Goal: Download file/media

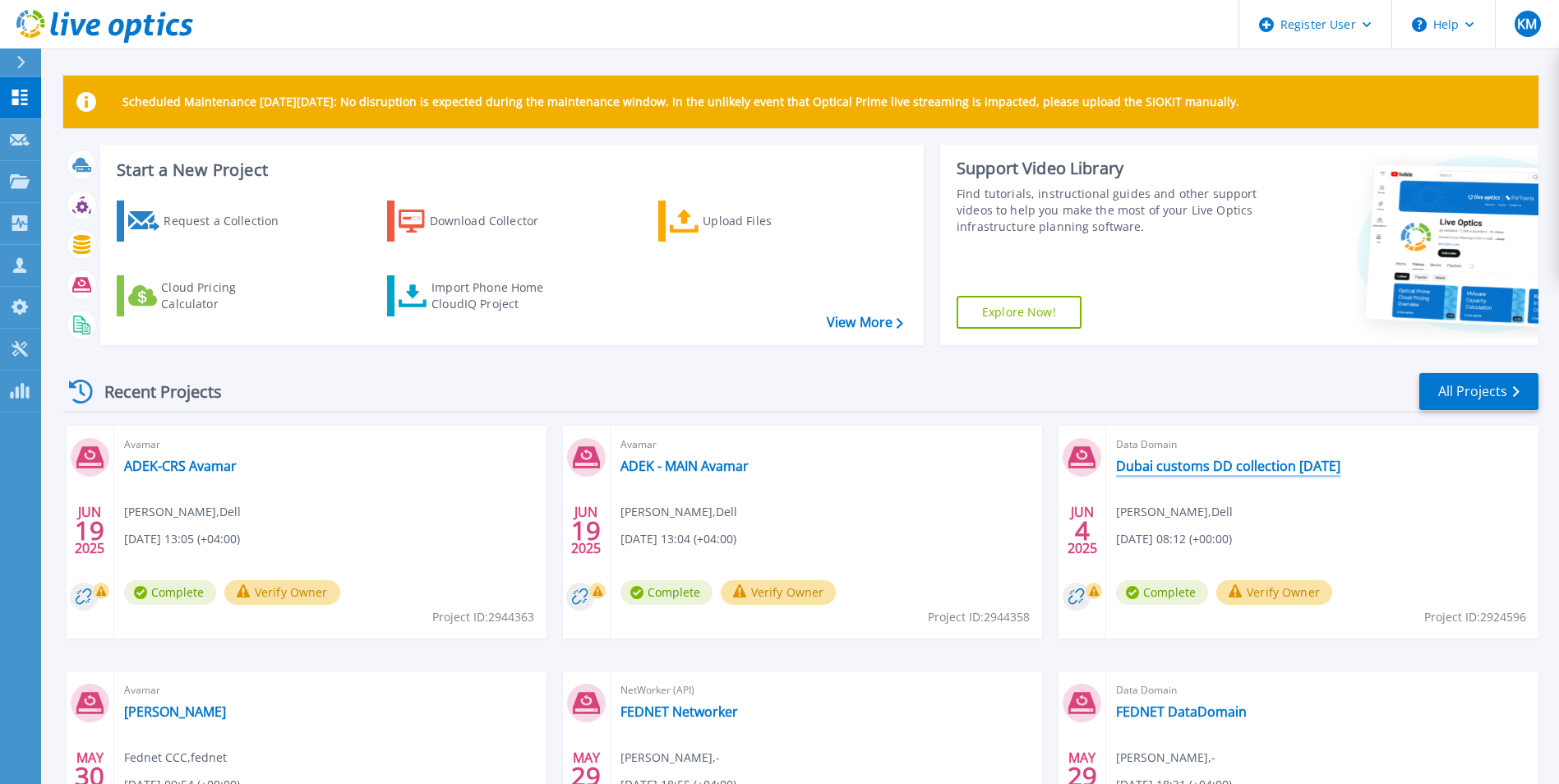
click at [1163, 463] on link "Dubai customs DD collection [DATE]" at bounding box center [1228, 466] width 224 height 17
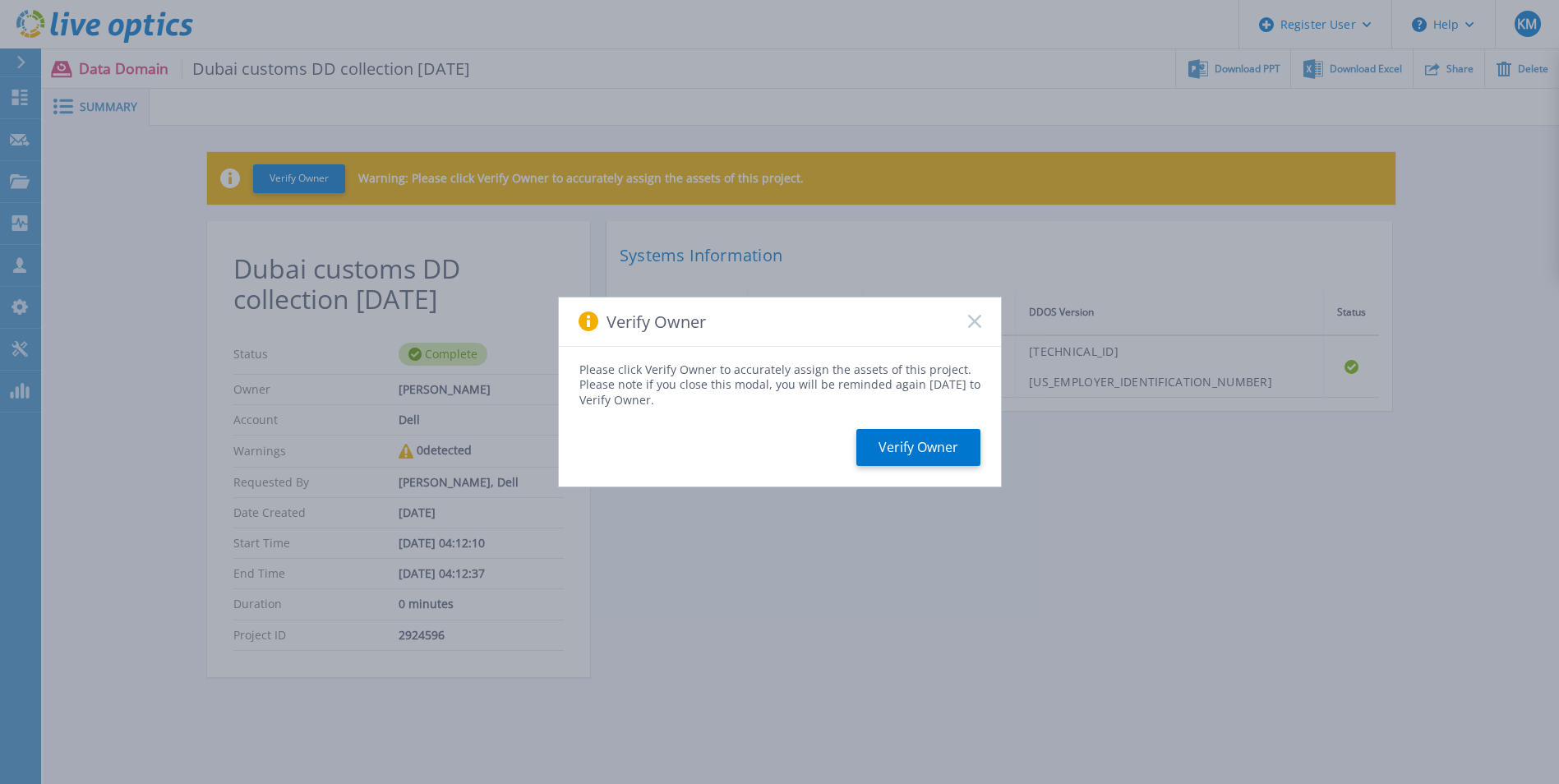
click at [963, 311] on div "Verify Owner" at bounding box center [780, 322] width 442 height 49
drag, startPoint x: 963, startPoint y: 311, endPoint x: 968, endPoint y: 323, distance: 13.0
click at [968, 323] on icon at bounding box center [975, 322] width 13 height 13
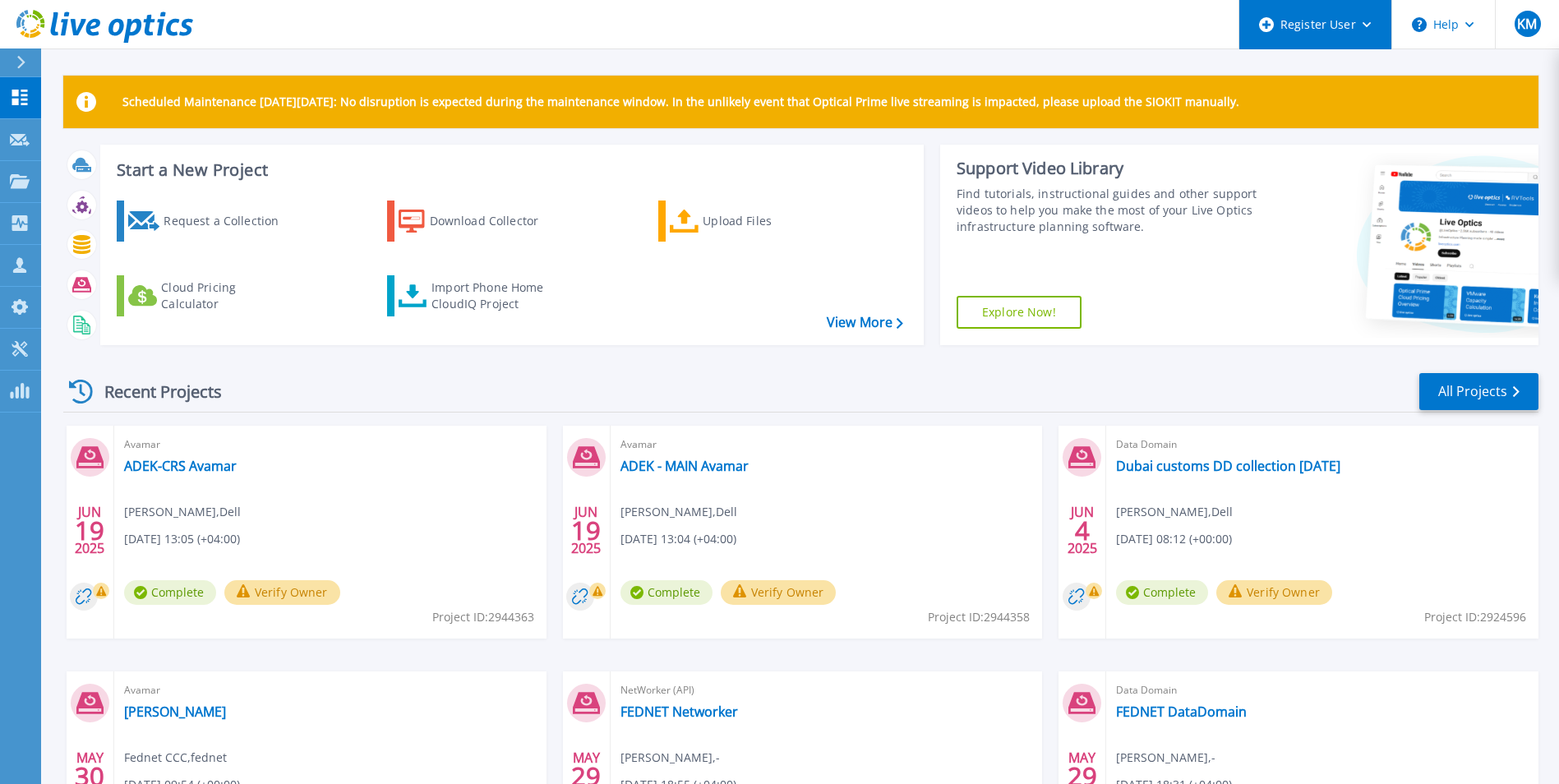
click at [1353, 41] on div "Register User" at bounding box center [1316, 24] width 152 height 49
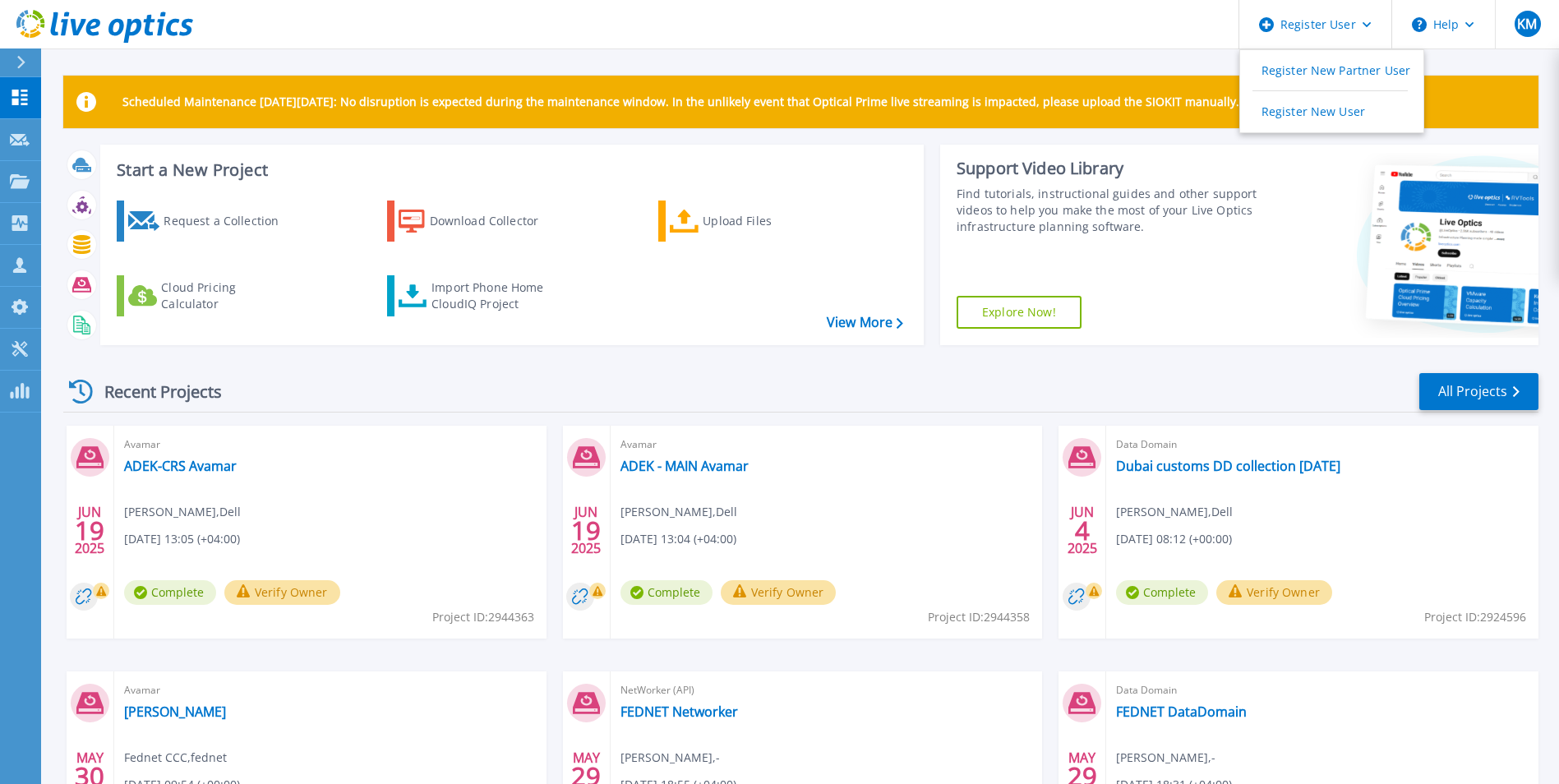
click at [872, 37] on header "Register User Register New Partner User Register New User Help KM Dell User Kha…" at bounding box center [779, 24] width 1559 height 49
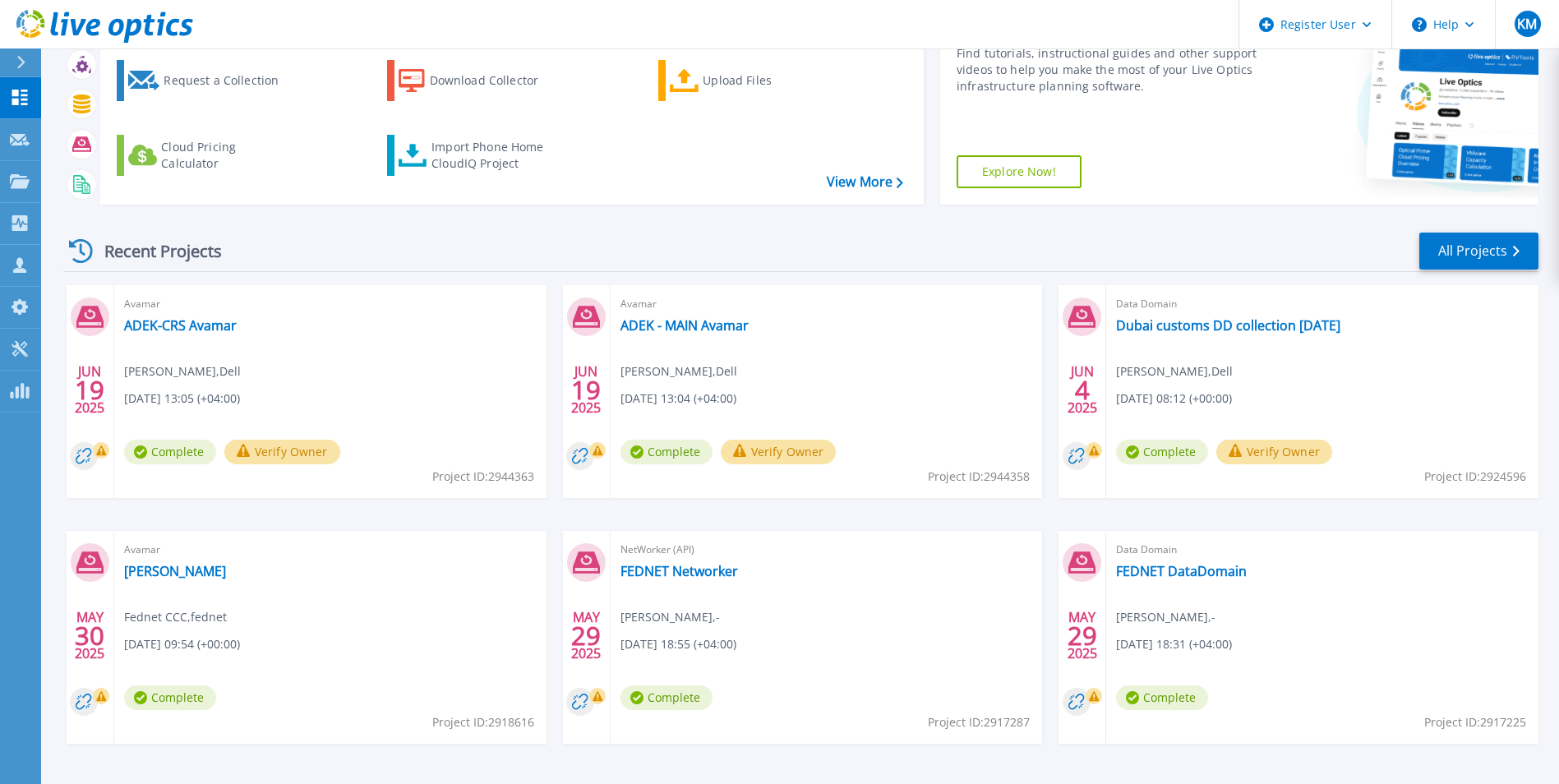
scroll to position [196, 0]
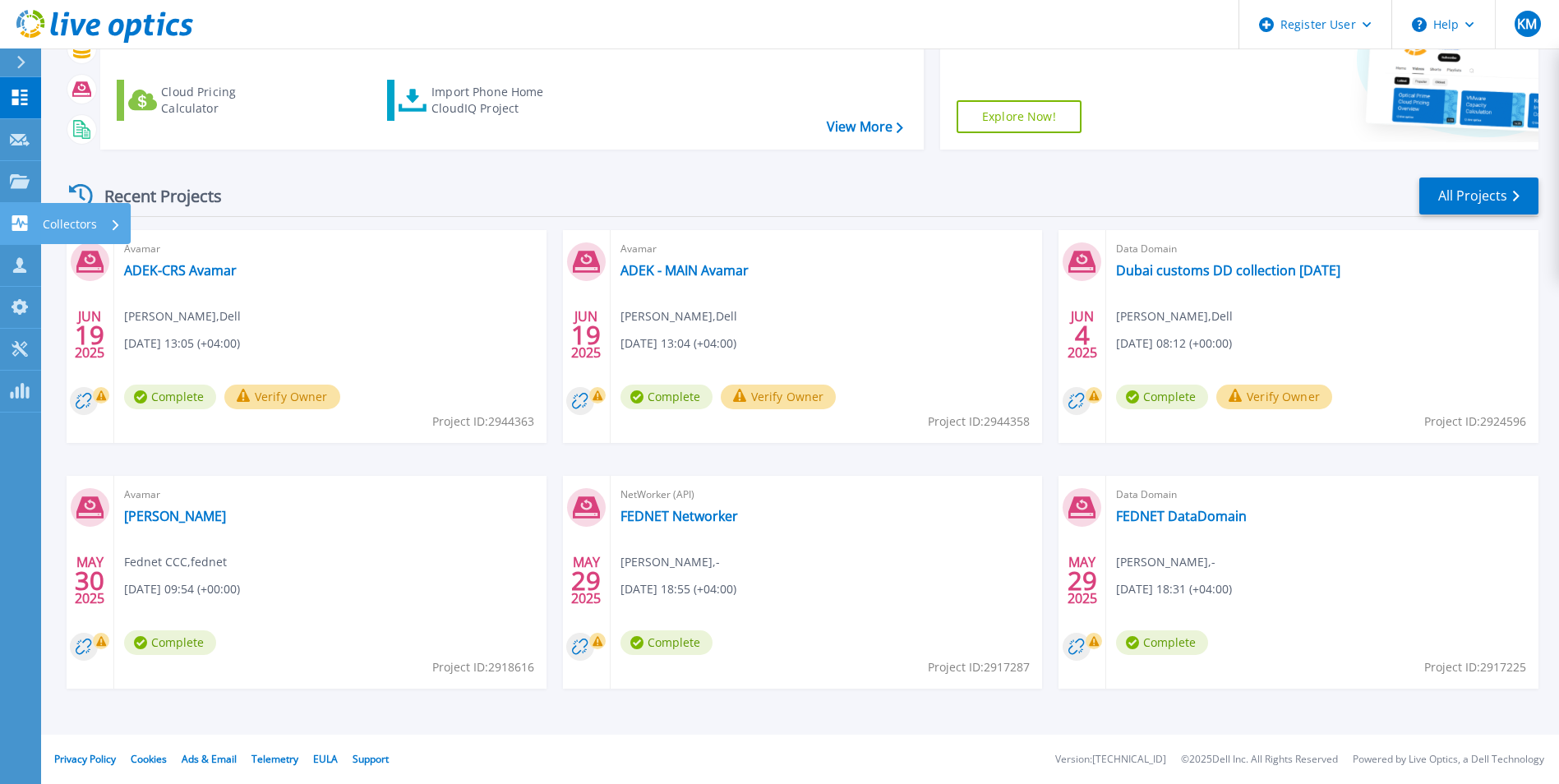
click at [27, 203] on link "Collectors Collectors" at bounding box center [20, 224] width 41 height 42
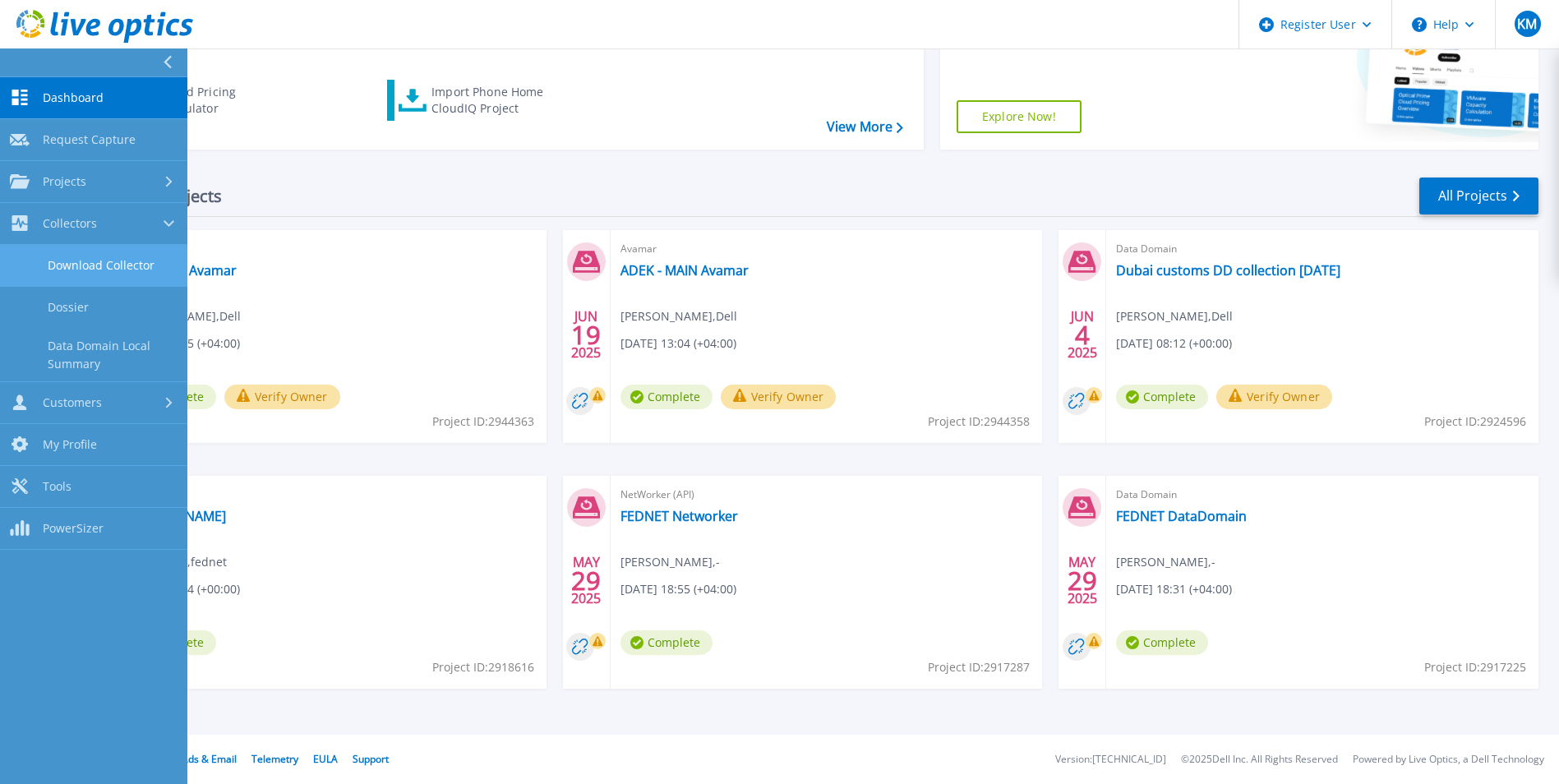
click at [67, 252] on link "Download Collector" at bounding box center [93, 266] width 187 height 42
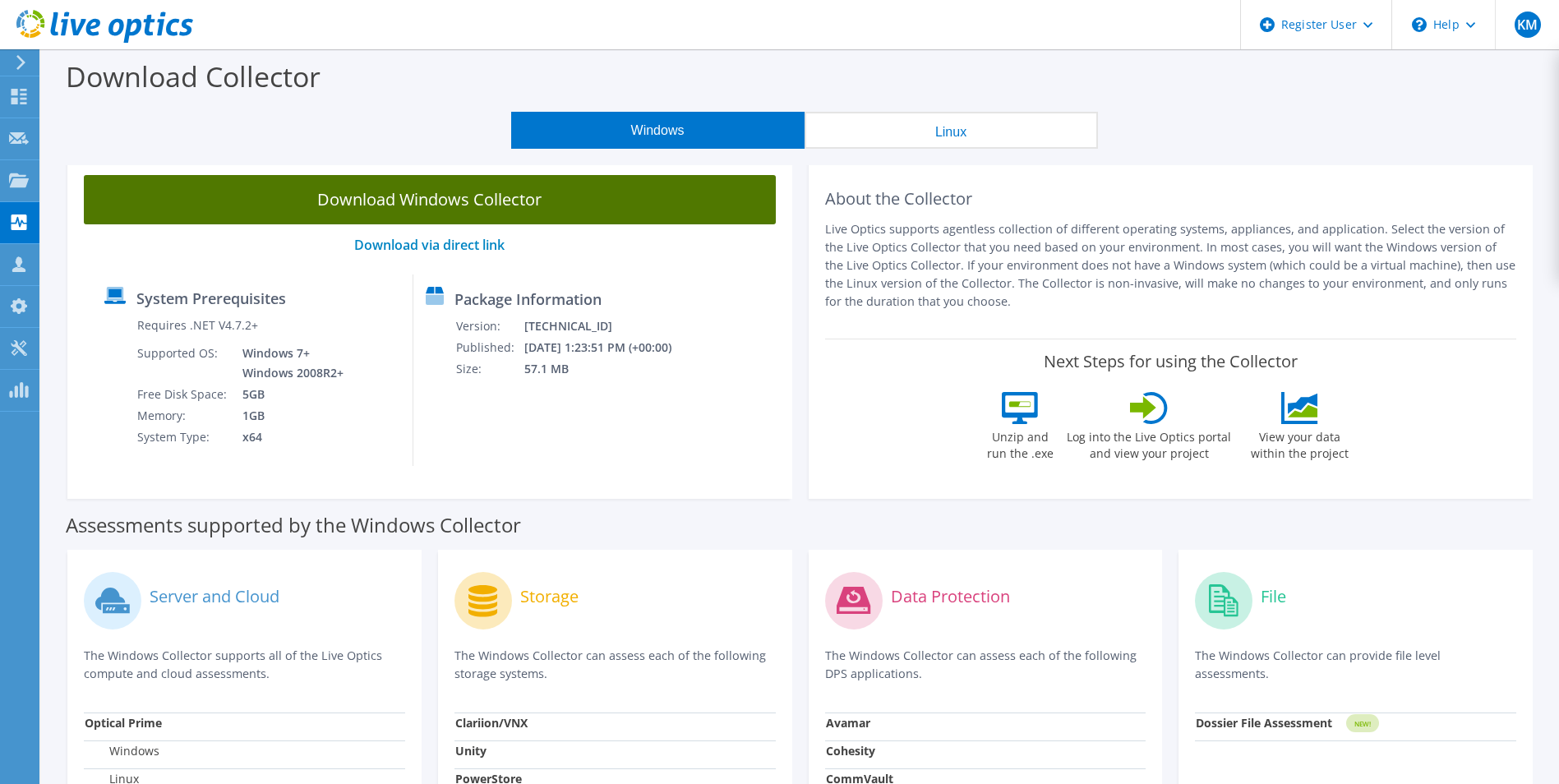
click at [487, 212] on link "Download Windows Collector" at bounding box center [430, 199] width 692 height 49
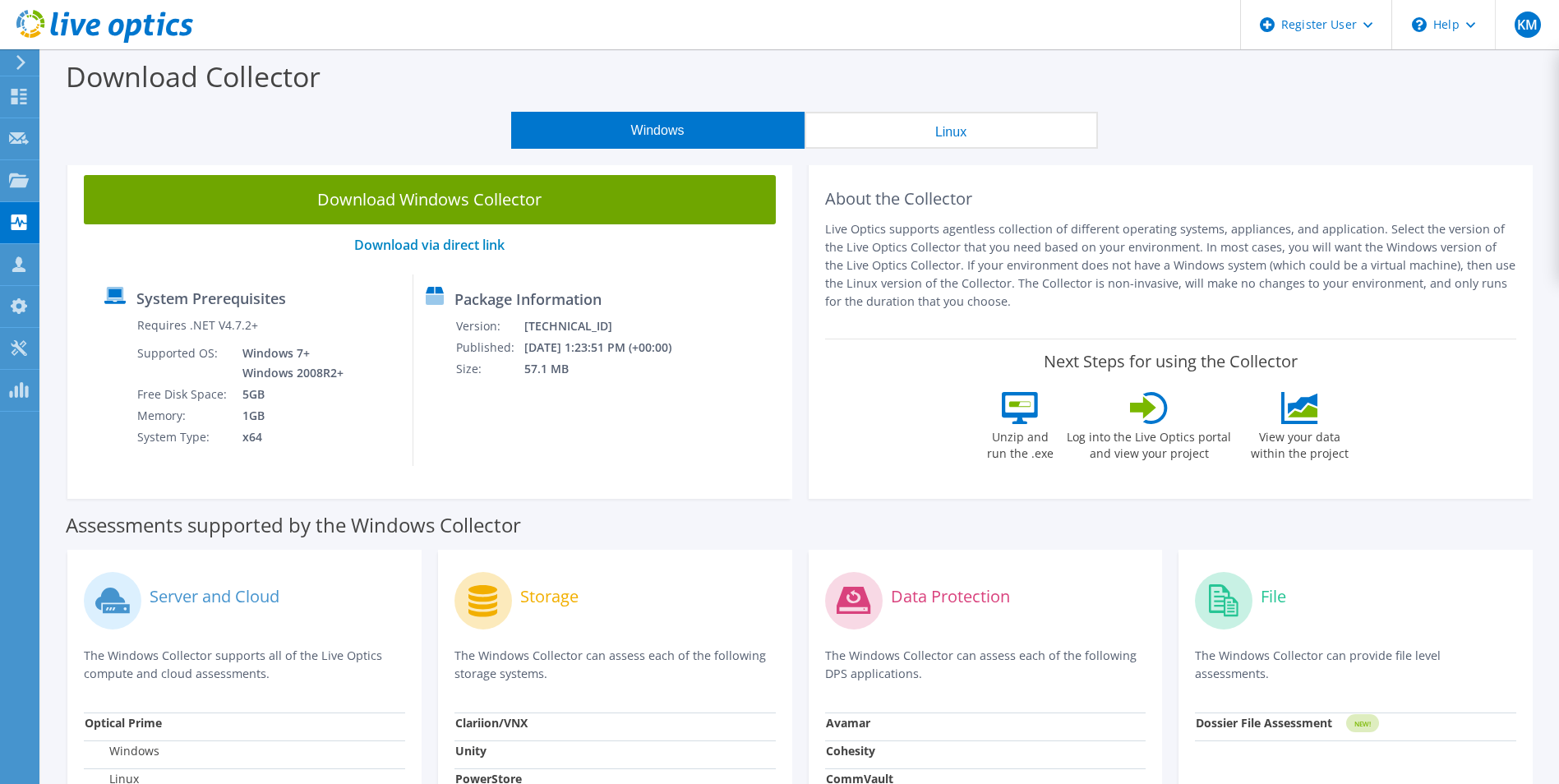
click at [252, 131] on div "Windows Linux" at bounding box center [804, 130] width 1493 height 37
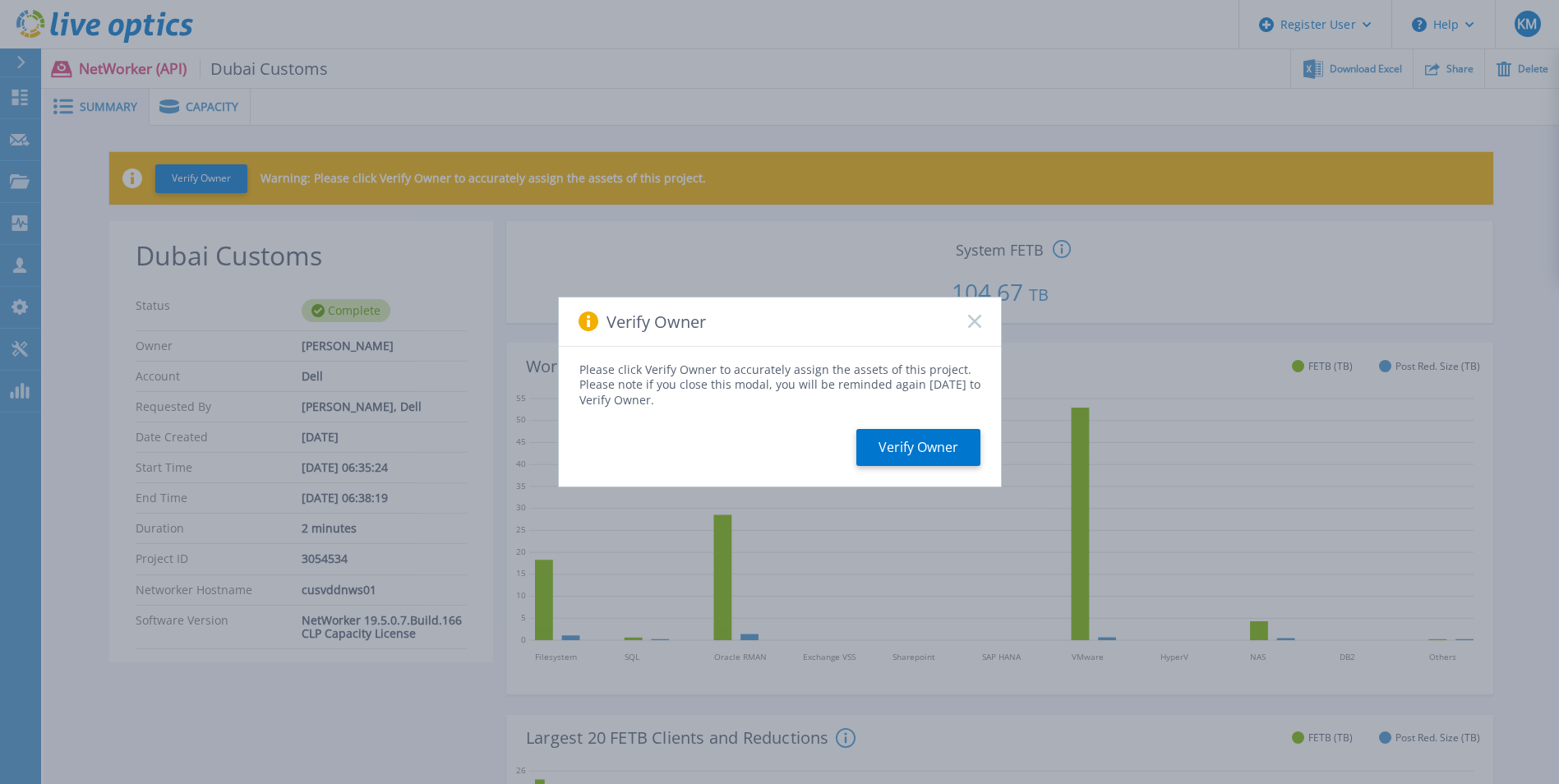
click at [975, 317] on icon at bounding box center [975, 322] width 13 height 13
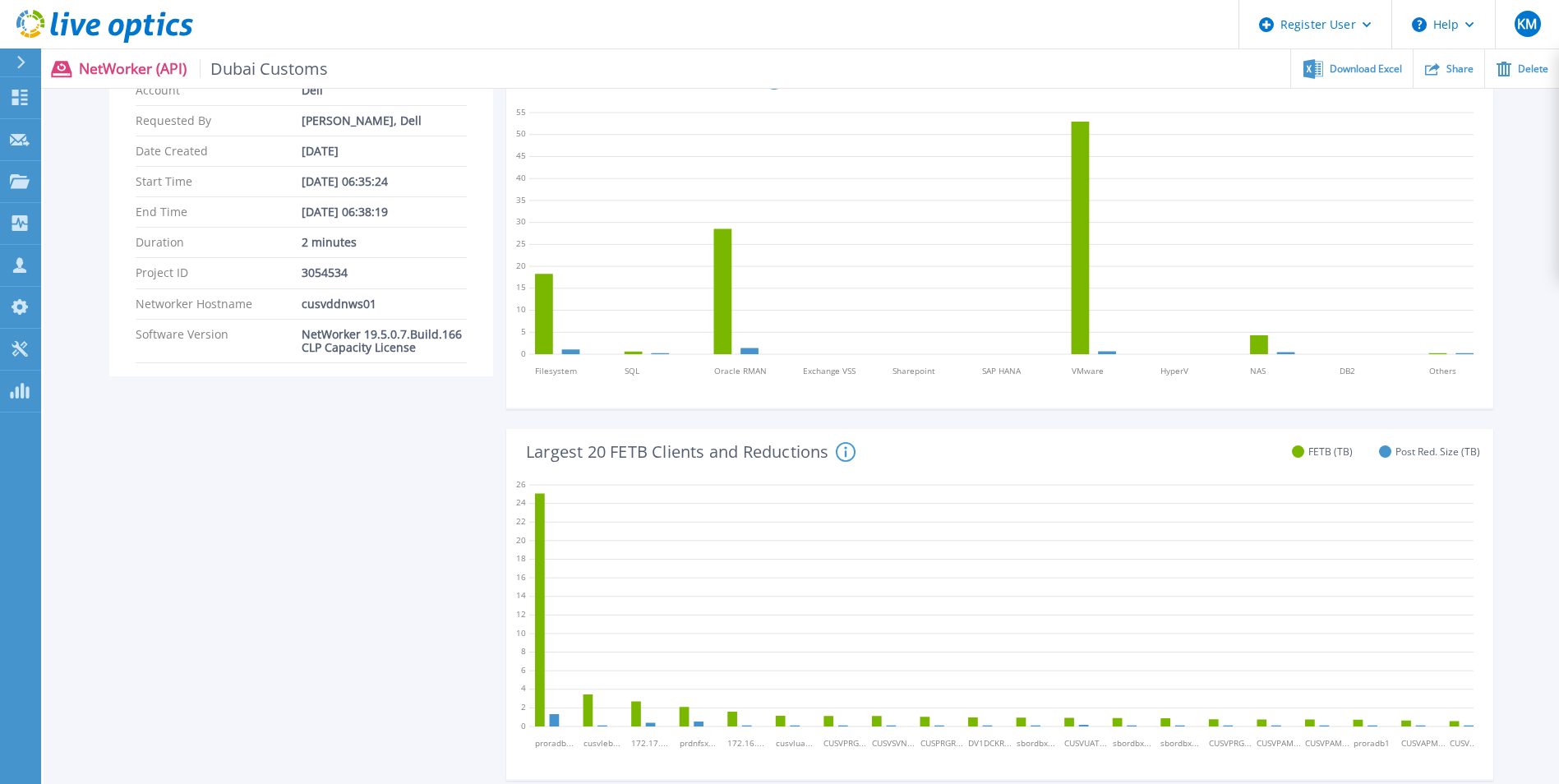
scroll to position [34, 0]
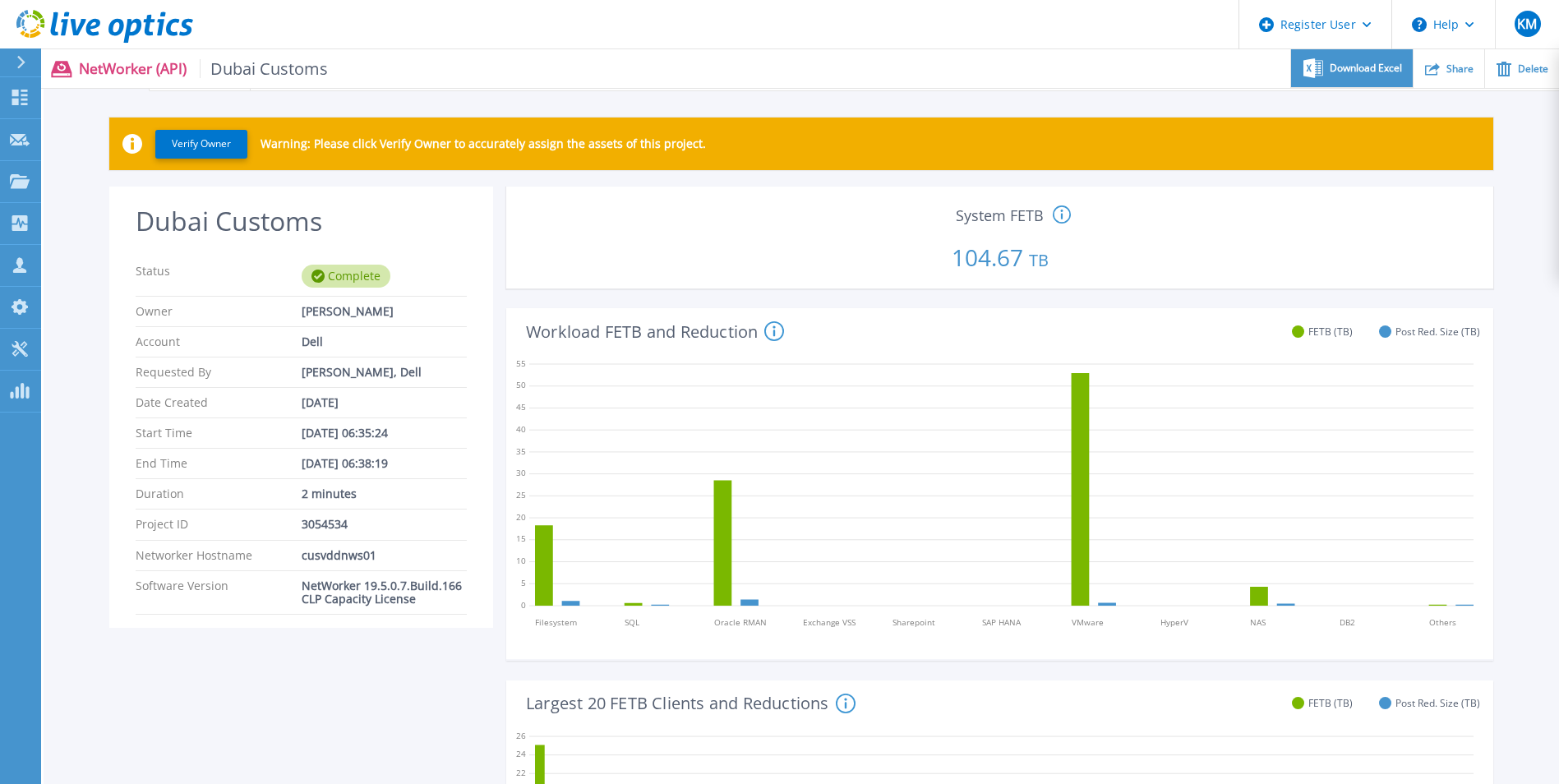
click at [1338, 65] on span "Download Excel" at bounding box center [1366, 68] width 72 height 10
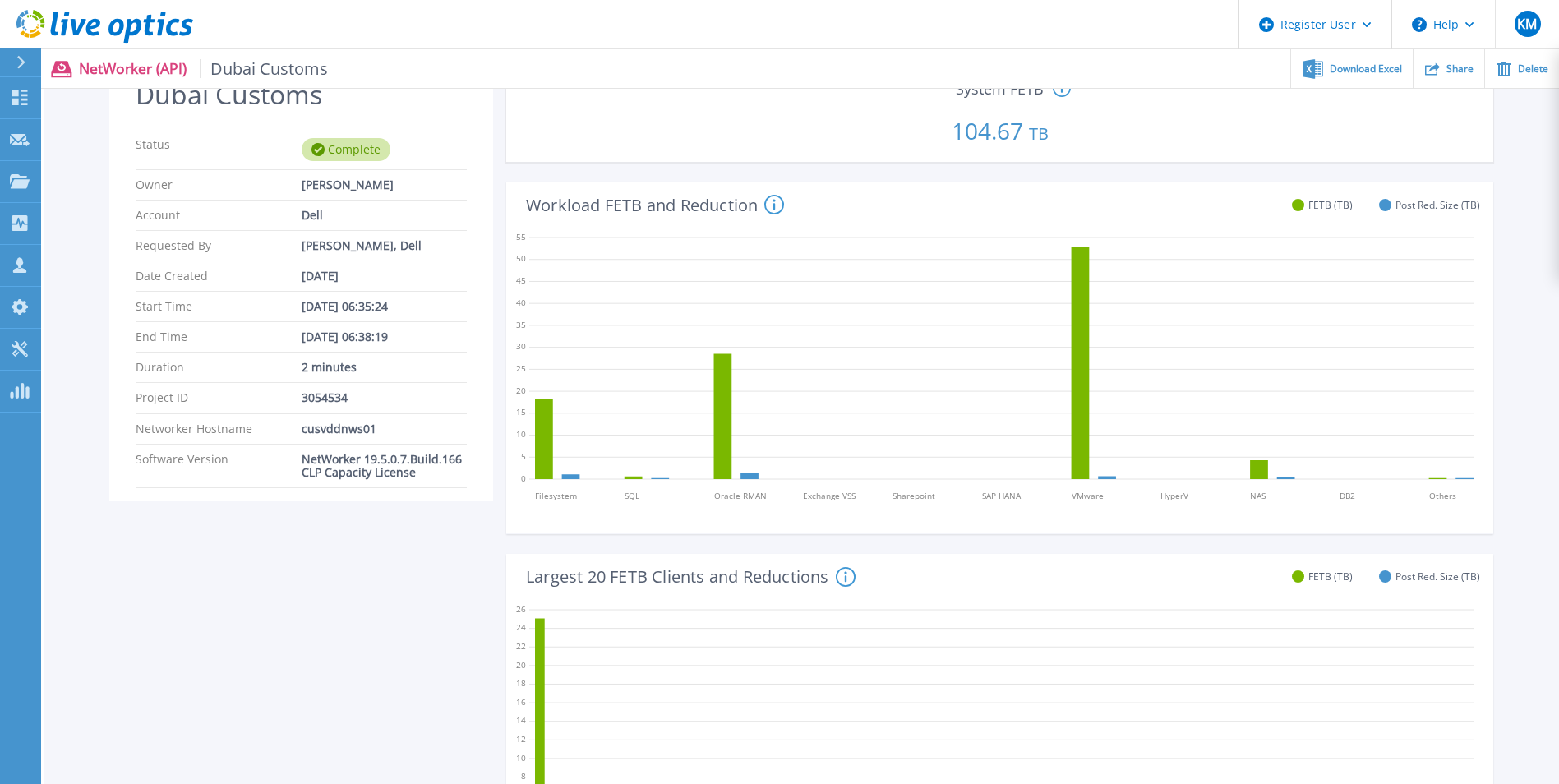
scroll to position [0, 0]
